Goal: Transaction & Acquisition: Book appointment/travel/reservation

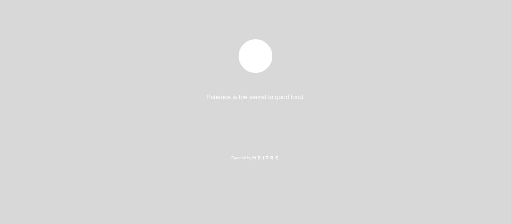
select select "es"
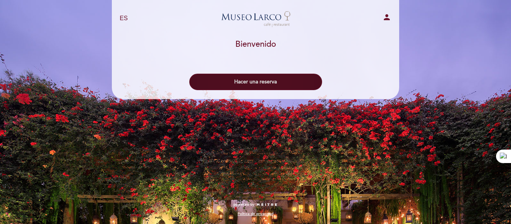
click at [264, 85] on button "Hacer una reserva" at bounding box center [255, 82] width 133 height 16
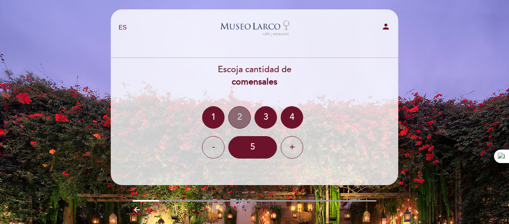
click at [238, 115] on div "2" at bounding box center [239, 117] width 22 height 22
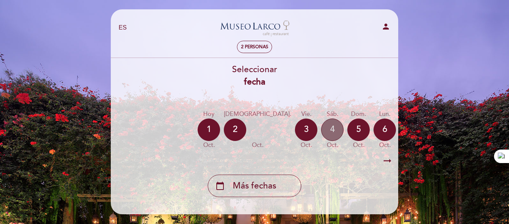
click at [321, 132] on div "4" at bounding box center [332, 130] width 22 height 22
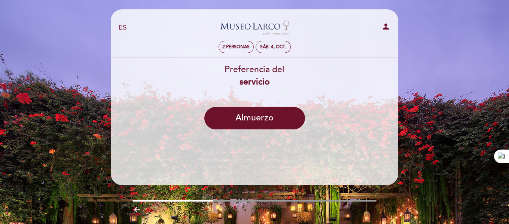
click at [245, 105] on div "Preferencia del servicio [GEOGRAPHIC_DATA]" at bounding box center [254, 100] width 288 height 72
drag, startPoint x: 245, startPoint y: 105, endPoint x: 268, endPoint y: 77, distance: 35.8
click at [268, 77] on div "Preferencia del servicio [GEOGRAPHIC_DATA]" at bounding box center [254, 100] width 288 height 72
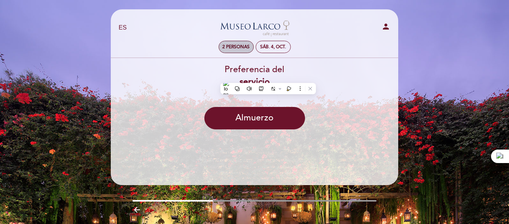
click at [242, 48] on span "2 personas" at bounding box center [235, 47] width 27 height 6
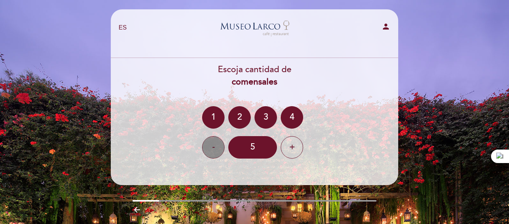
click at [209, 140] on div "-" at bounding box center [213, 147] width 22 height 22
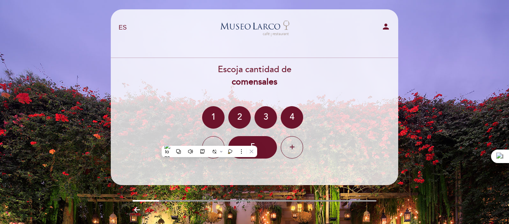
click at [320, 125] on div "1 2 3 4" at bounding box center [254, 117] width 288 height 22
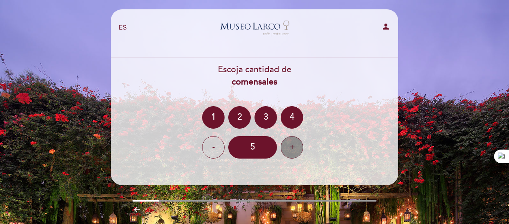
click at [300, 149] on div "+" at bounding box center [292, 147] width 22 height 22
click at [209, 145] on div "-" at bounding box center [213, 147] width 22 height 22
click at [238, 124] on div "2" at bounding box center [239, 117] width 22 height 22
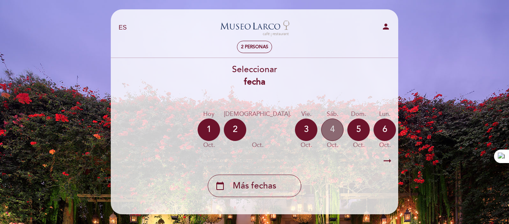
click at [321, 125] on div "4" at bounding box center [332, 130] width 22 height 22
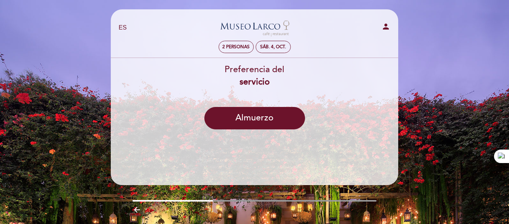
click at [313, 97] on div "Preferencia del servicio [GEOGRAPHIC_DATA]" at bounding box center [254, 100] width 288 height 72
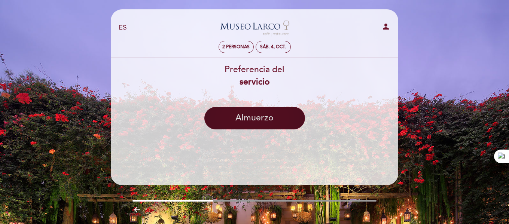
click at [279, 118] on button "Almuerzo" at bounding box center [254, 118] width 101 height 22
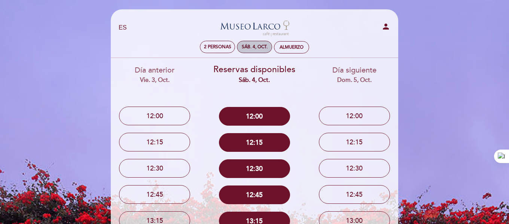
click at [250, 45] on div "sáb. 4, oct." at bounding box center [255, 47] width 26 height 6
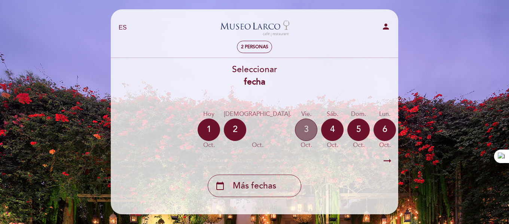
click at [295, 126] on div "3" at bounding box center [306, 130] width 22 height 22
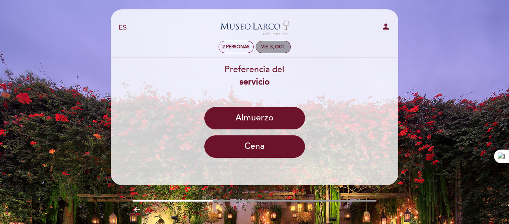
click at [274, 46] on div "vie. 3, oct." at bounding box center [273, 47] width 24 height 6
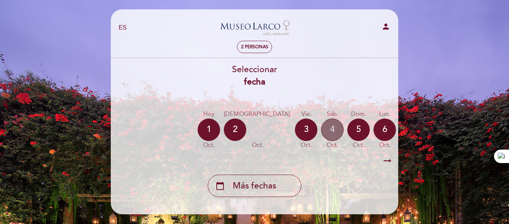
click at [321, 134] on div "4" at bounding box center [332, 130] width 22 height 22
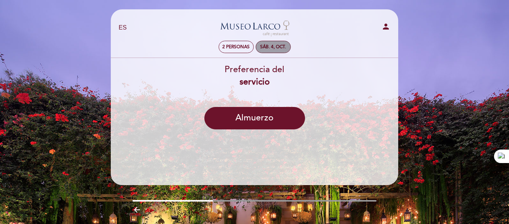
click at [273, 48] on div "sáb. 4, oct." at bounding box center [273, 47] width 26 height 6
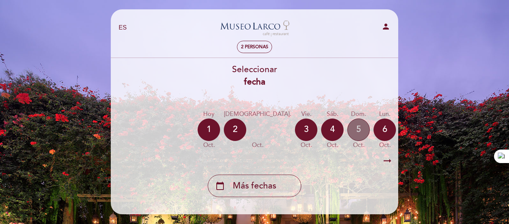
click at [347, 126] on div "5" at bounding box center [358, 130] width 22 height 22
